Goal: Task Accomplishment & Management: Manage account settings

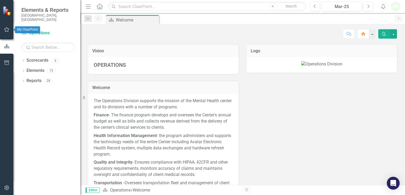
click at [8, 29] on icon "button" at bounding box center [7, 29] width 6 height 4
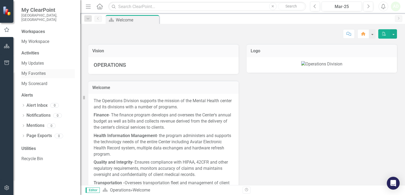
click at [27, 69] on div "My Favorites" at bounding box center [48, 73] width 54 height 9
click at [39, 70] on link "My Favorites" at bounding box center [48, 73] width 54 height 6
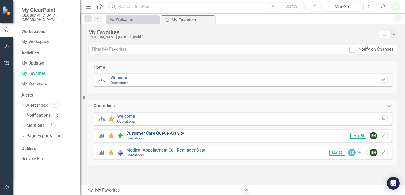
click at [145, 133] on link "Customer Care Queue Activity" at bounding box center [155, 132] width 58 height 5
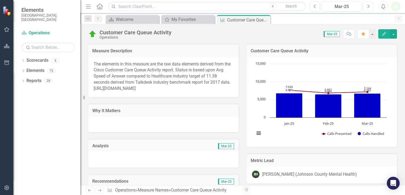
click at [368, 4] on icon "Next" at bounding box center [368, 6] width 3 height 5
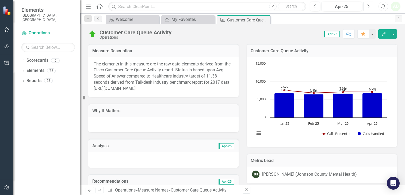
click at [368, 4] on icon "Next" at bounding box center [368, 6] width 3 height 5
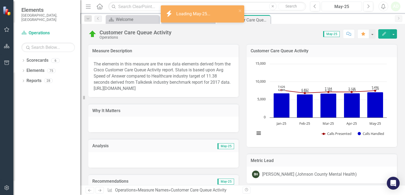
click at [357, 7] on div "May-25" at bounding box center [342, 6] width 37 height 6
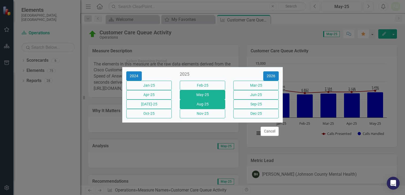
click at [197, 105] on button "Aug-25" at bounding box center [203, 103] width 46 height 9
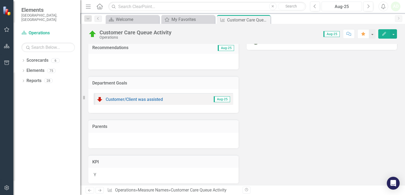
scroll to position [161, 0]
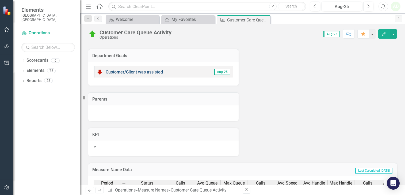
click at [119, 74] on link "Customer/Client was assisted" at bounding box center [134, 71] width 57 height 5
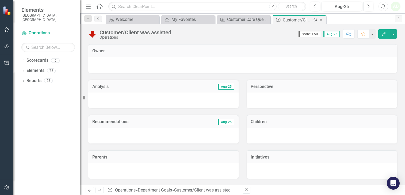
click at [322, 20] on icon "Close" at bounding box center [321, 20] width 5 height 4
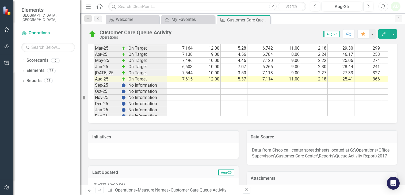
scroll to position [402, 0]
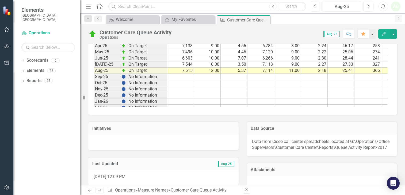
click at [182, 80] on td at bounding box center [180, 77] width 27 height 6
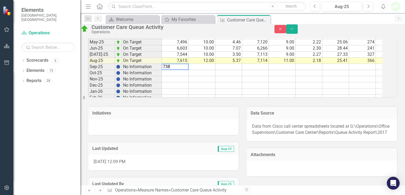
type textarea "7382"
type textarea "12"
type textarea "3.58"
type textarea "6954"
type textarea "11"
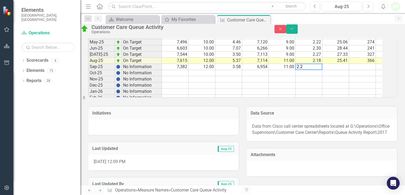
type textarea "2.21"
type textarea "26.08"
type textarea "311"
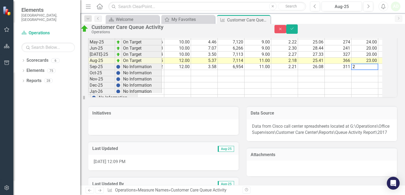
type textarea "20"
type textarea "3.54"
type textarea "10.03"
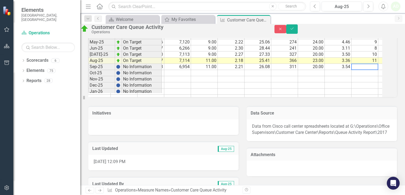
scroll to position [0, 105]
type textarea "32"
type textarea "0"
click at [373, 70] on td at bounding box center [365, 67] width 27 height 6
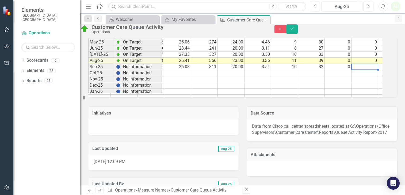
type textarea "0"
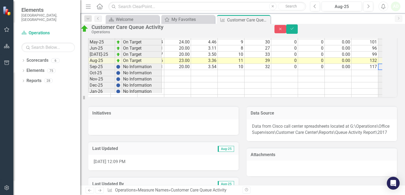
scroll to position [0, 239]
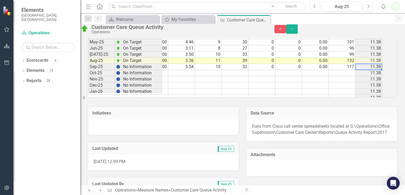
type textarea "117"
click at [298, 33] on button "Save" at bounding box center [292, 28] width 12 height 9
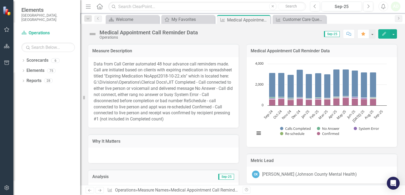
scroll to position [739, 0]
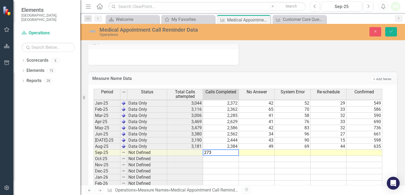
type textarea "2735"
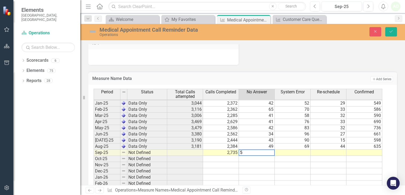
type textarea "51"
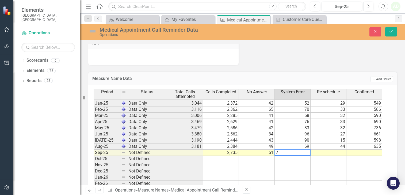
type textarea "74"
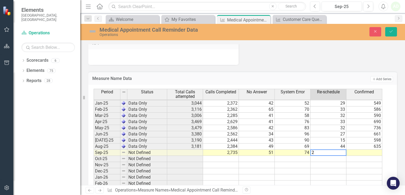
type textarea "29"
type textarea "666"
click at [392, 32] on icon "Save" at bounding box center [391, 31] width 5 height 4
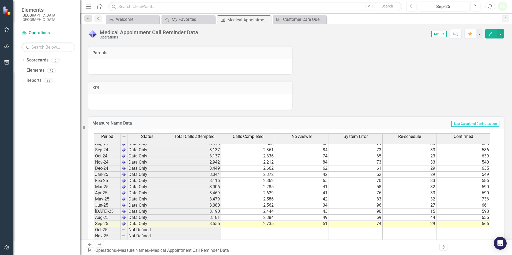
scroll to position [241, 0]
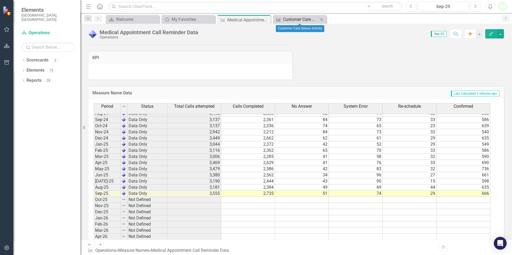
click at [291, 21] on div "Customer Care Queue Activity" at bounding box center [300, 19] width 35 height 7
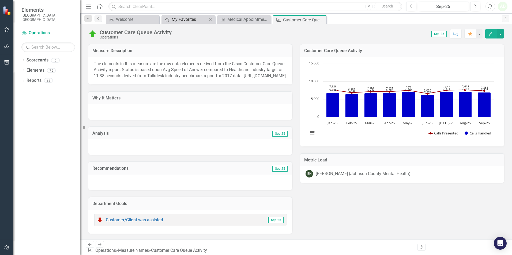
click at [171, 21] on link "My Favorites My Favorites" at bounding box center [185, 19] width 44 height 7
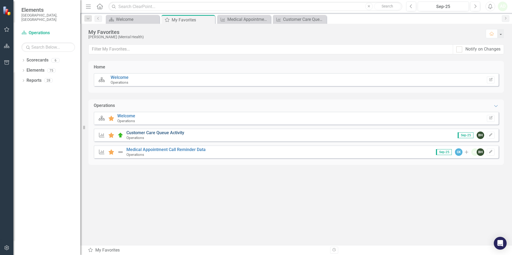
click at [161, 134] on link "Customer Care Queue Activity" at bounding box center [155, 132] width 58 height 5
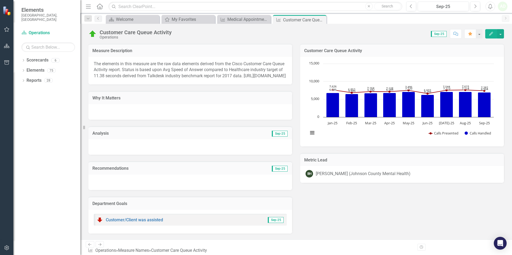
click at [356, 194] on div "Measure Description The elements in this measure are the raw data elements deri…" at bounding box center [295, 170] width 423 height 267
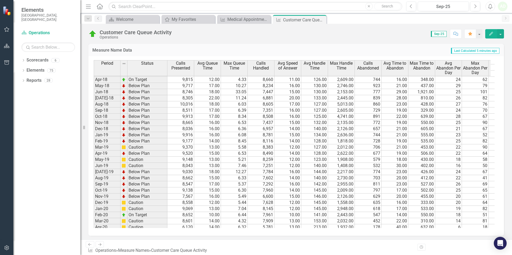
scroll to position [294, 0]
